Goal: Information Seeking & Learning: Learn about a topic

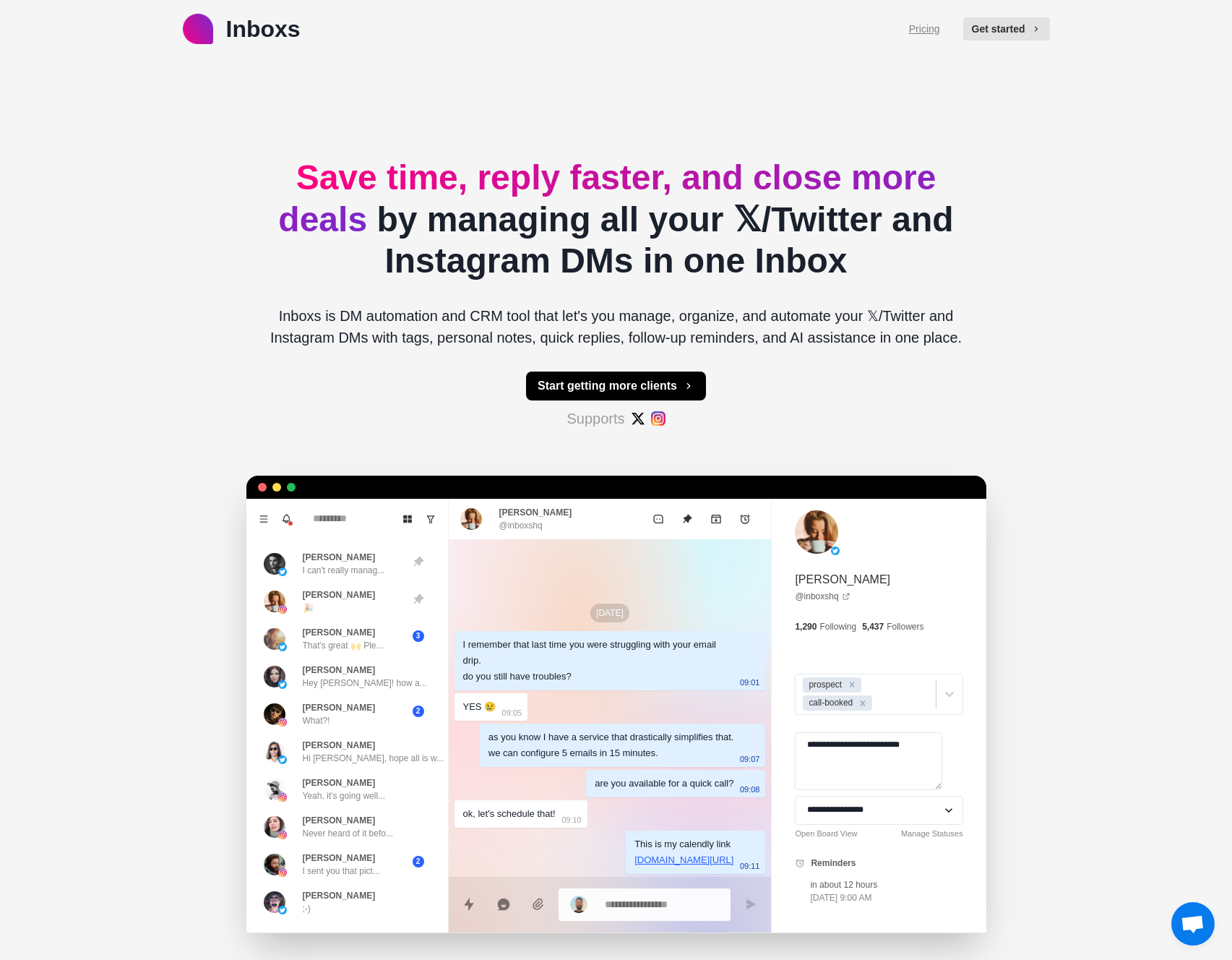
click at [911, 27] on link "Pricing" at bounding box center [924, 29] width 31 height 15
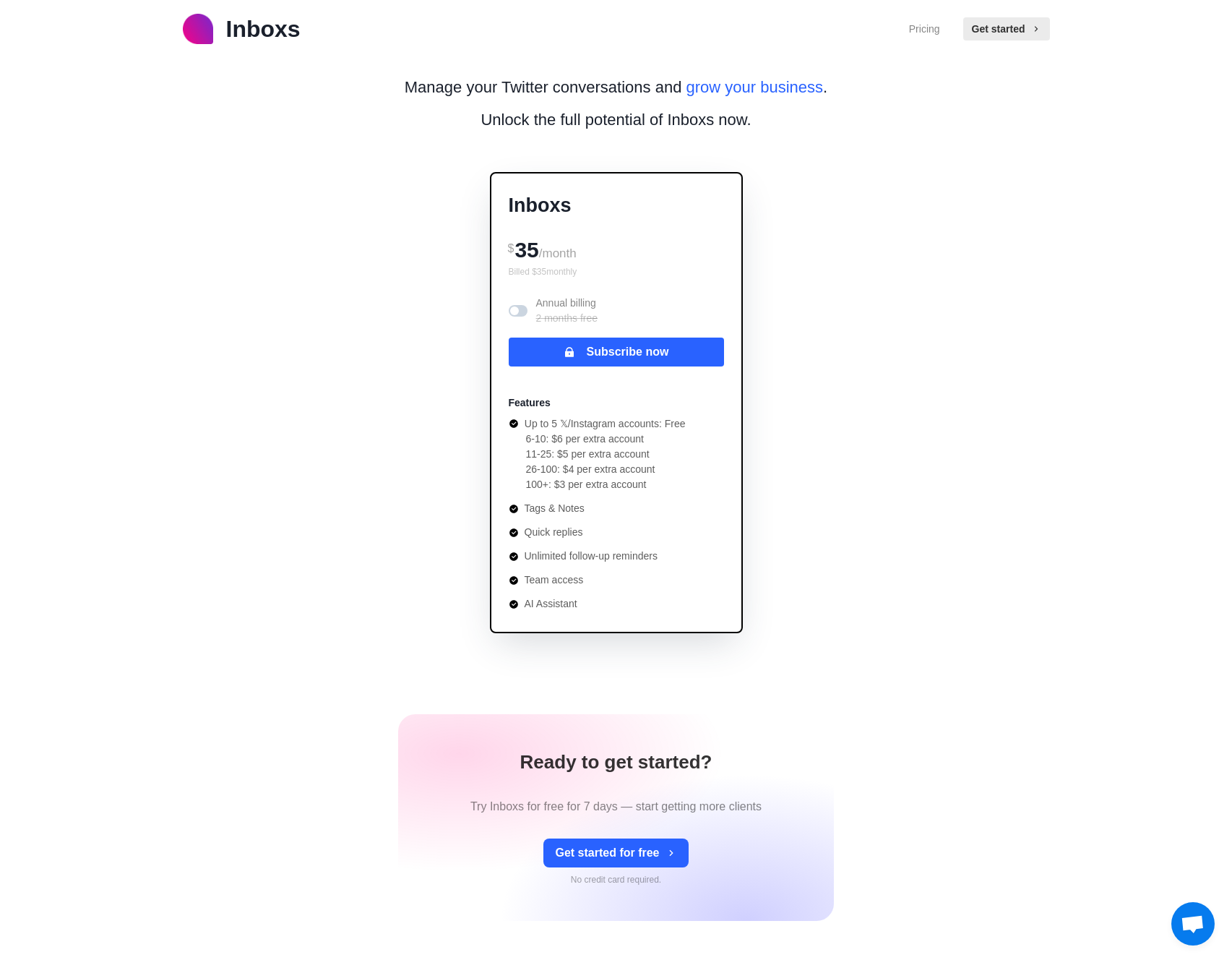
click at [270, 42] on p "Inboxs" at bounding box center [263, 29] width 74 height 34
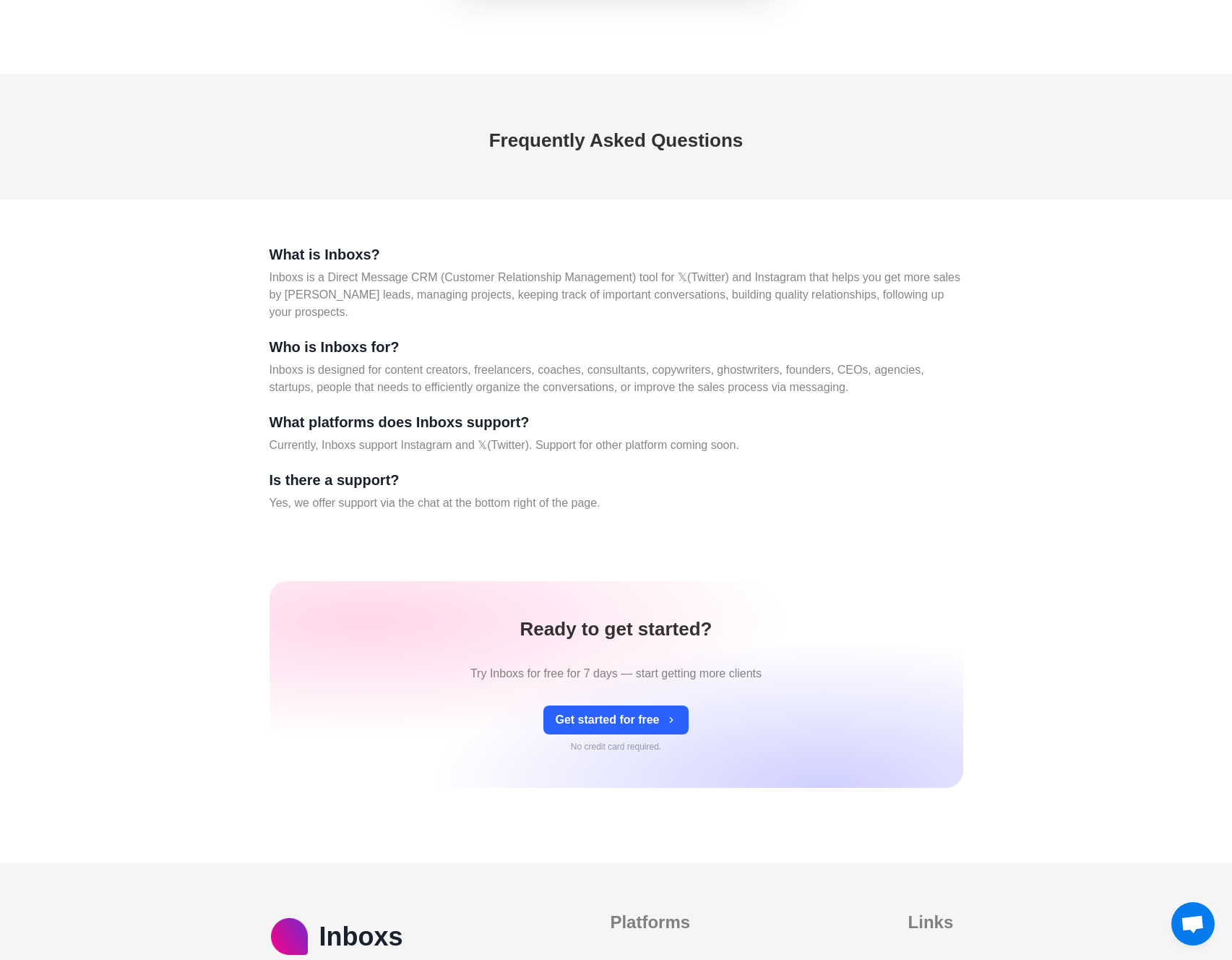
scroll to position [6307, 0]
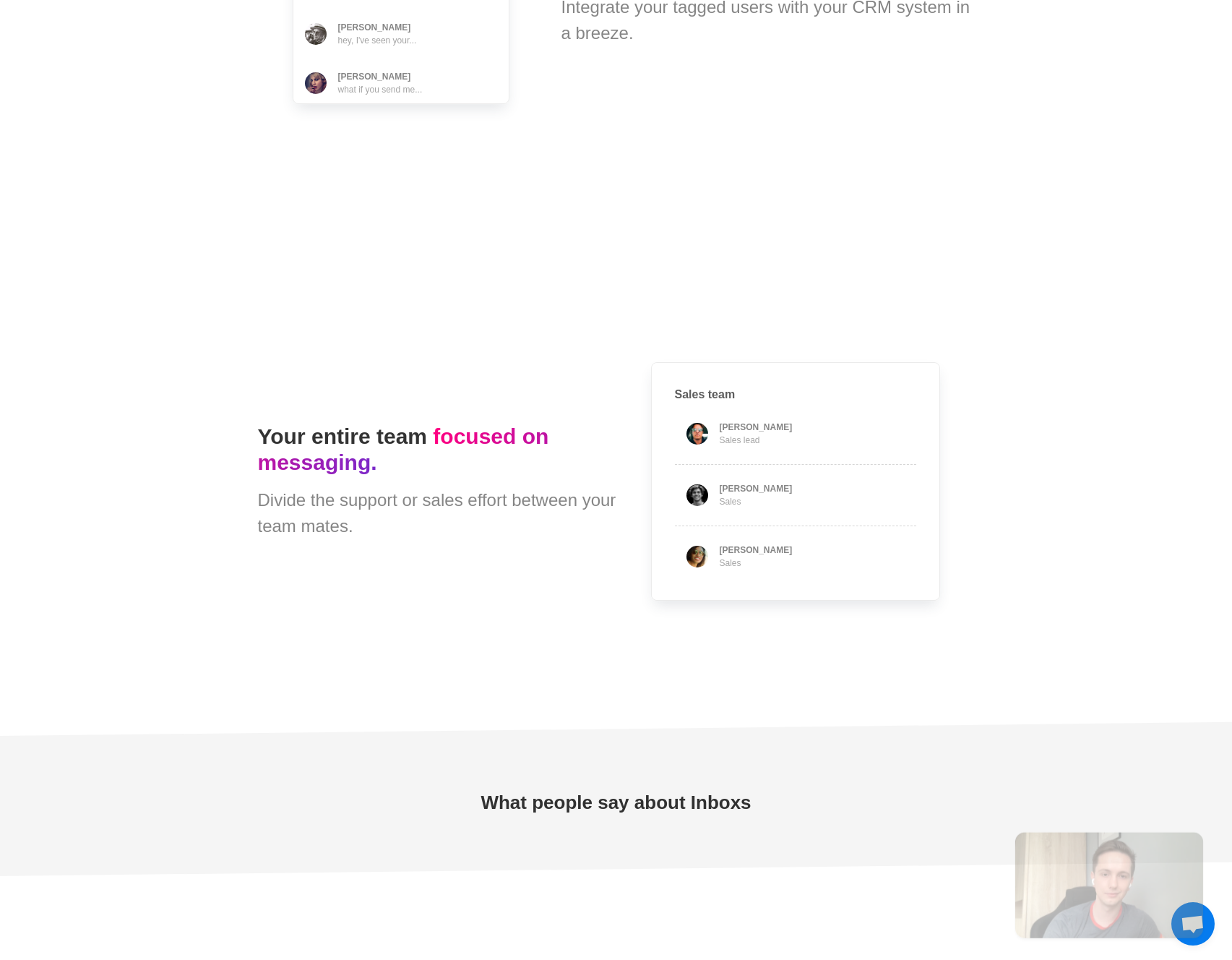
type textarea "*"
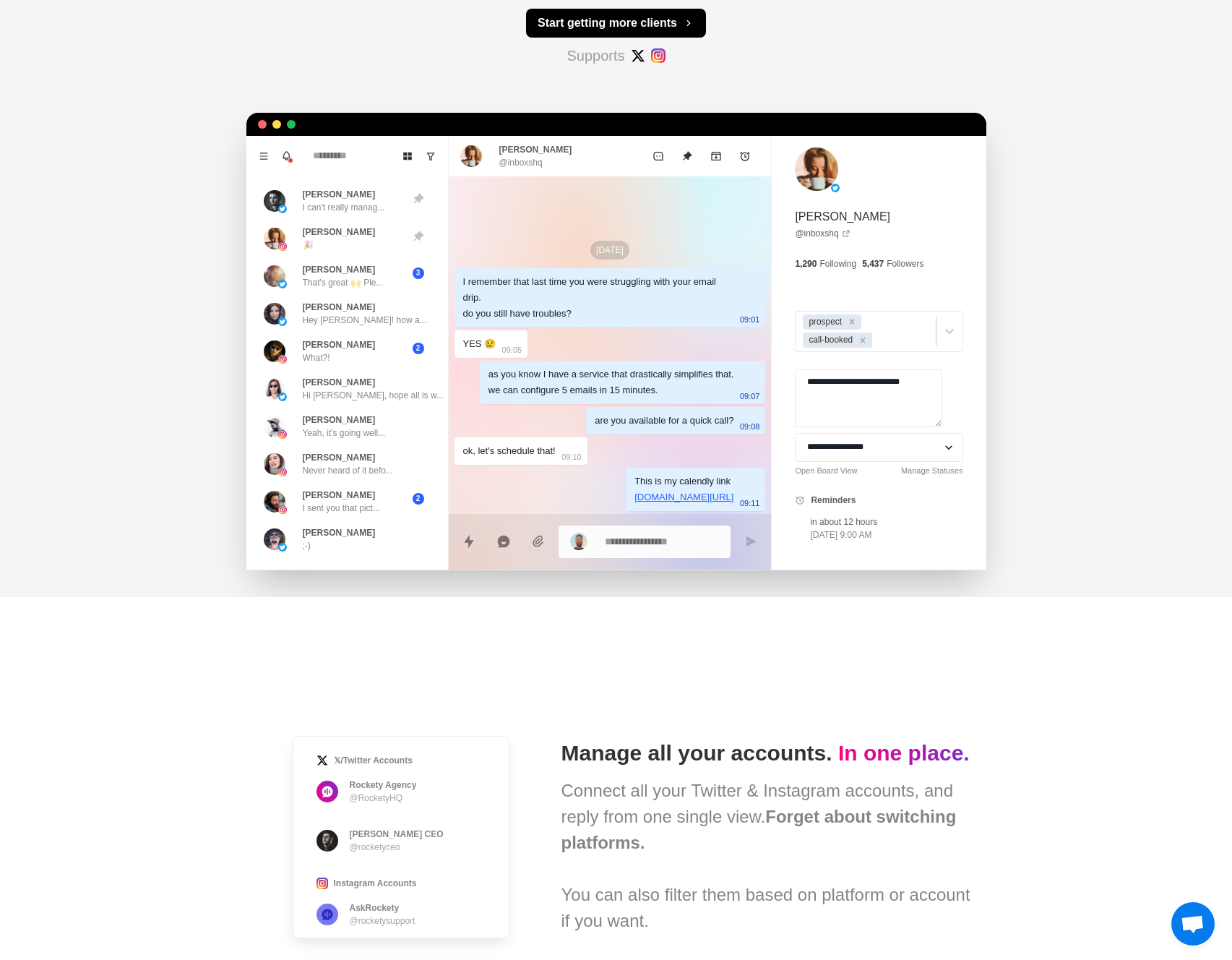
scroll to position [0, 0]
